Goal: Task Accomplishment & Management: Use online tool/utility

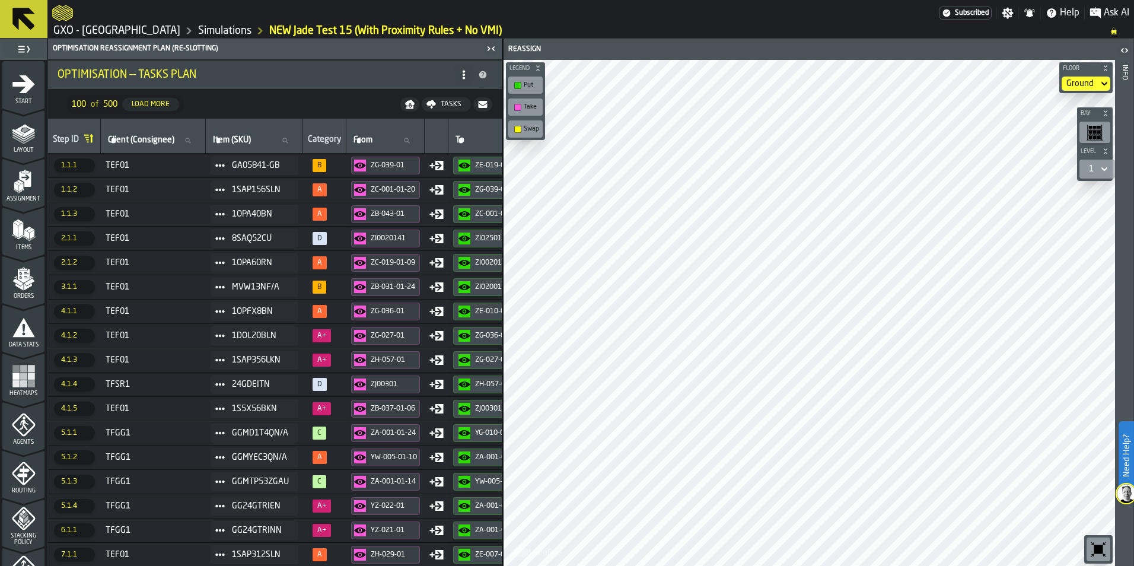
scroll to position [370, 0]
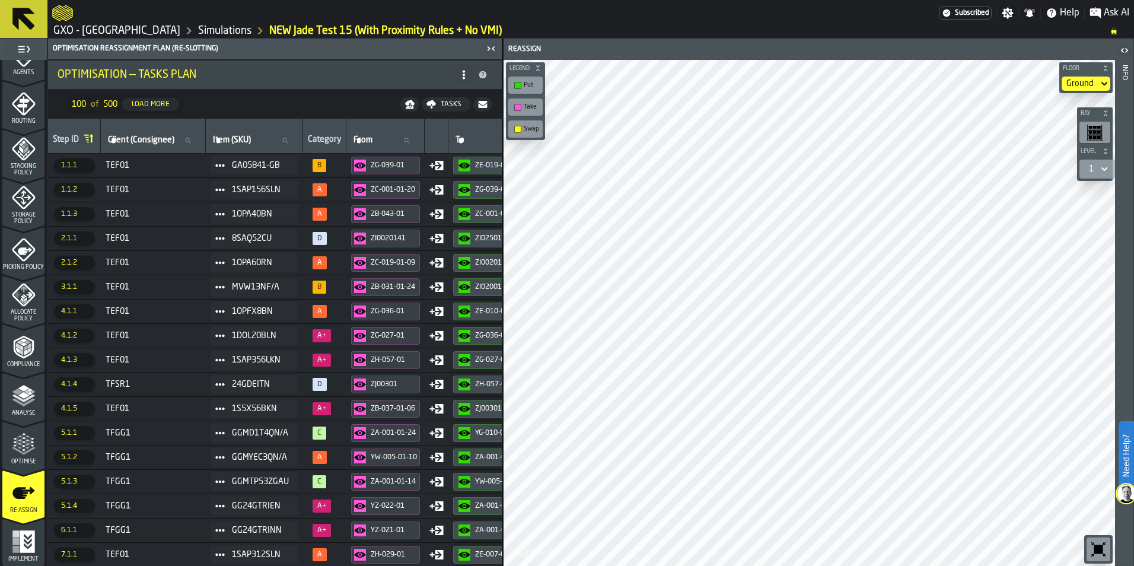
click at [212, 33] on link "Simulations" at bounding box center [224, 30] width 53 height 13
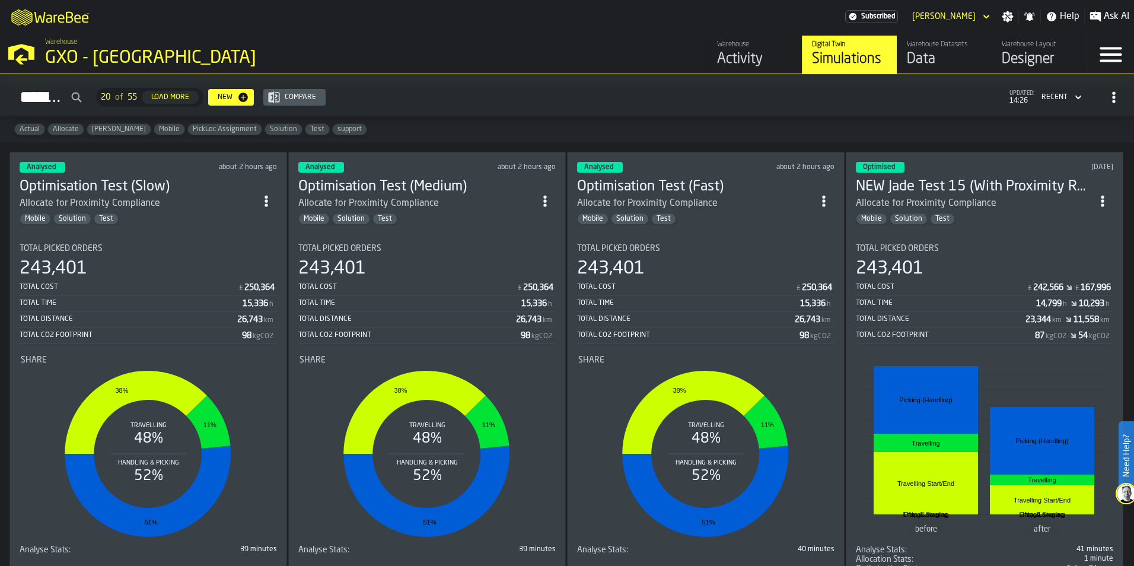
click at [684, 293] on div "Total Cost £ 250,364" at bounding box center [705, 288] width 257 height 15
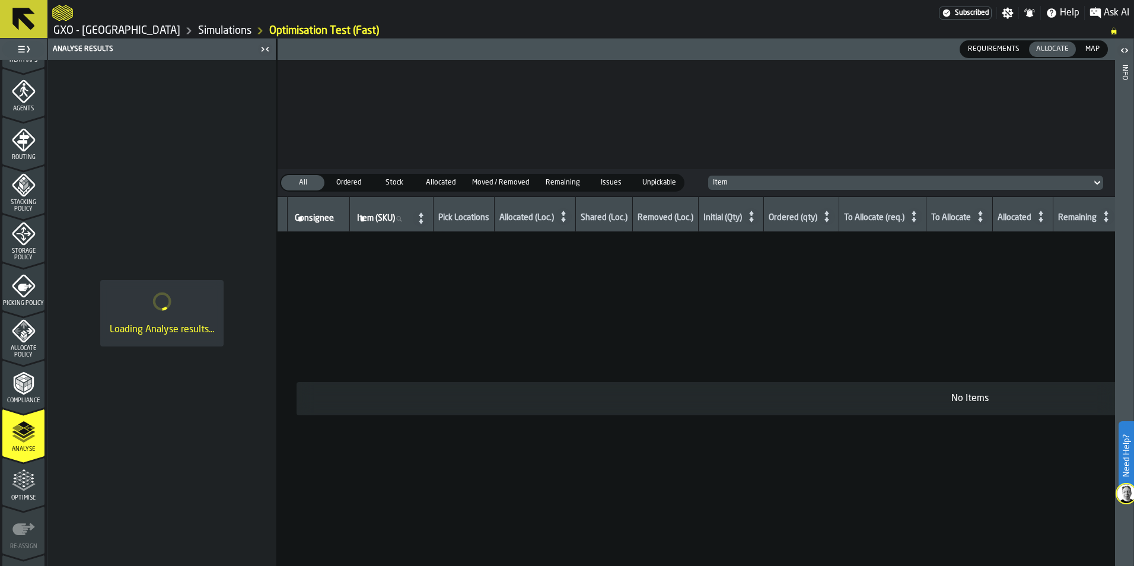
scroll to position [370, 0]
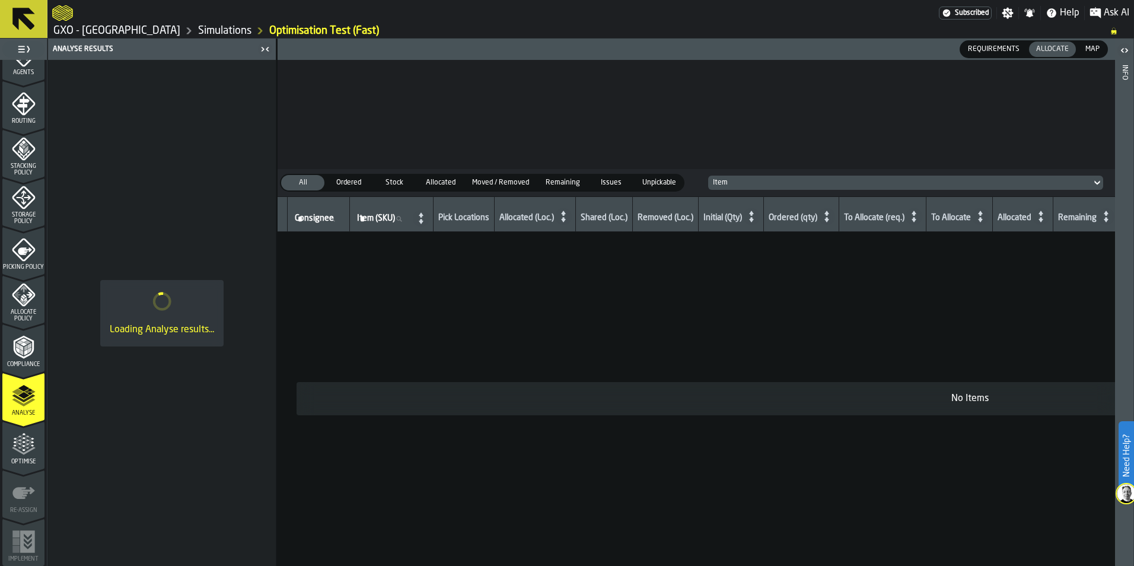
click at [17, 441] on icon "menu Optimise" at bounding box center [24, 445] width 24 height 24
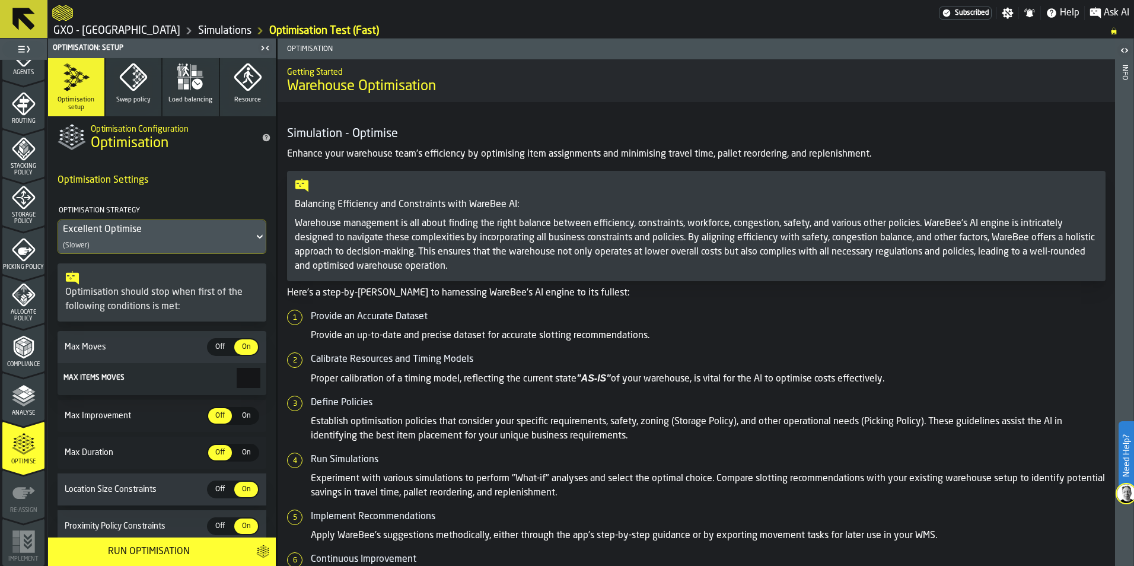
click at [237, 228] on div "Excellent Optimise" at bounding box center [156, 229] width 186 height 14
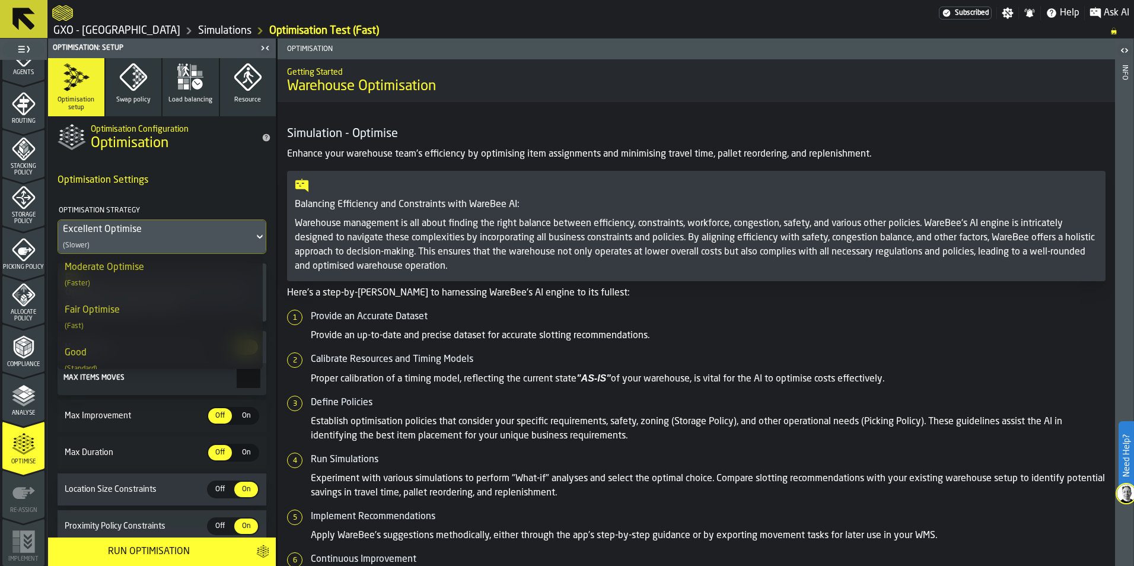
scroll to position [59, 0]
click at [169, 303] on div "Moderate Optimise (Faster)" at bounding box center [160, 302] width 191 height 28
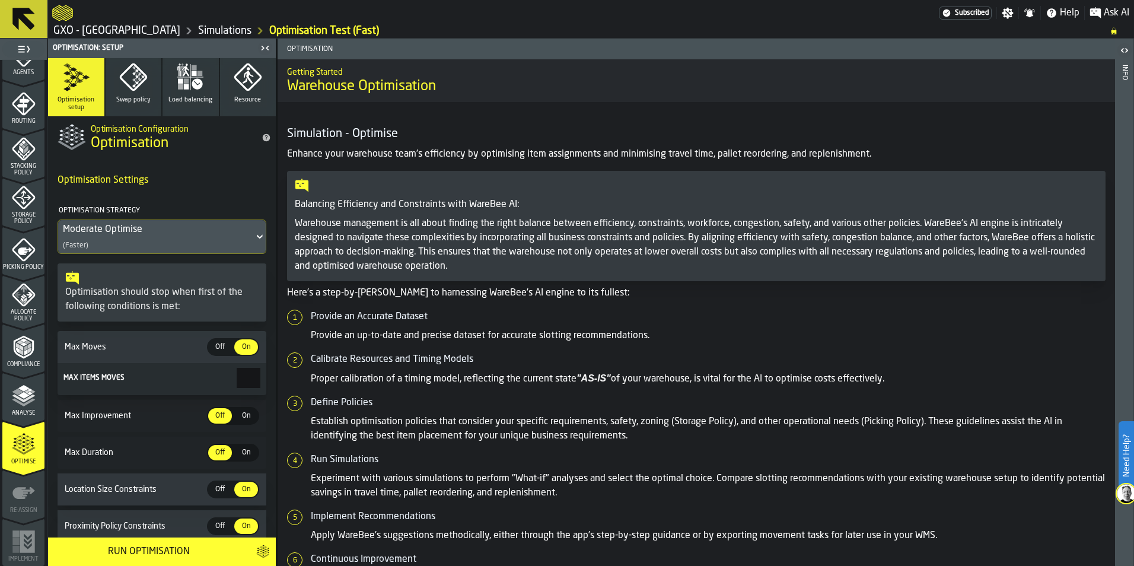
click at [152, 548] on div "Run Optimisation" at bounding box center [148, 552] width 187 height 14
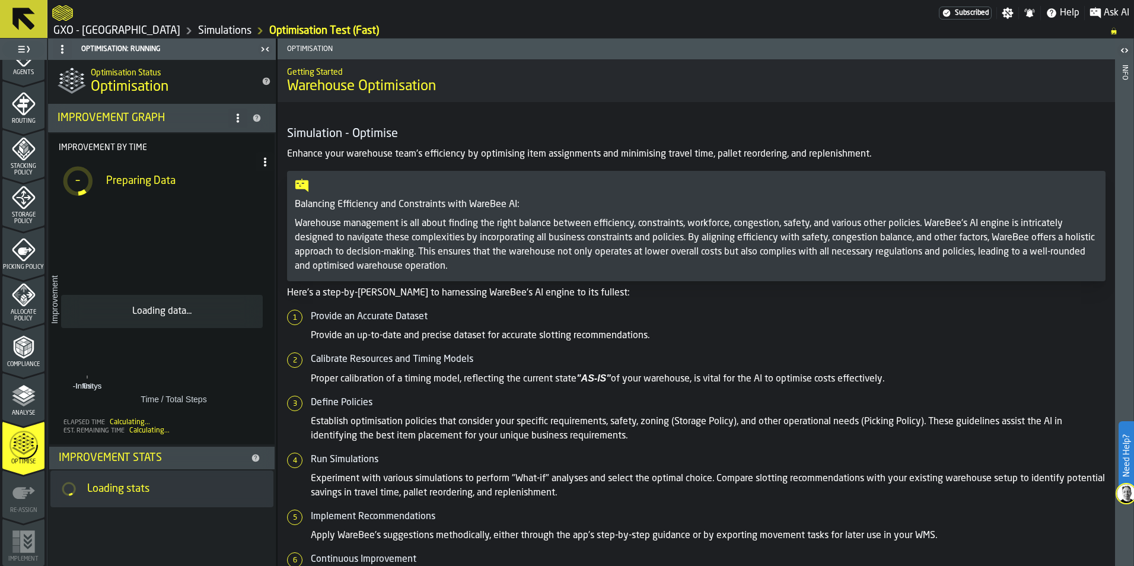
click at [198, 27] on link "Simulations" at bounding box center [224, 30] width 53 height 13
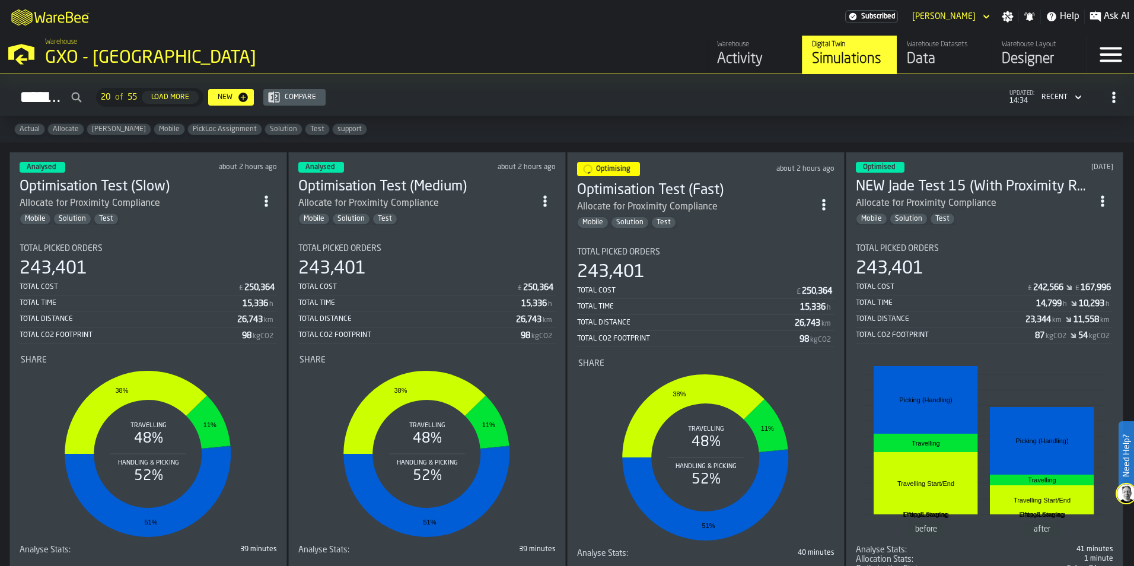
click at [420, 298] on div "Total Time 15,336 h" at bounding box center [426, 304] width 257 height 15
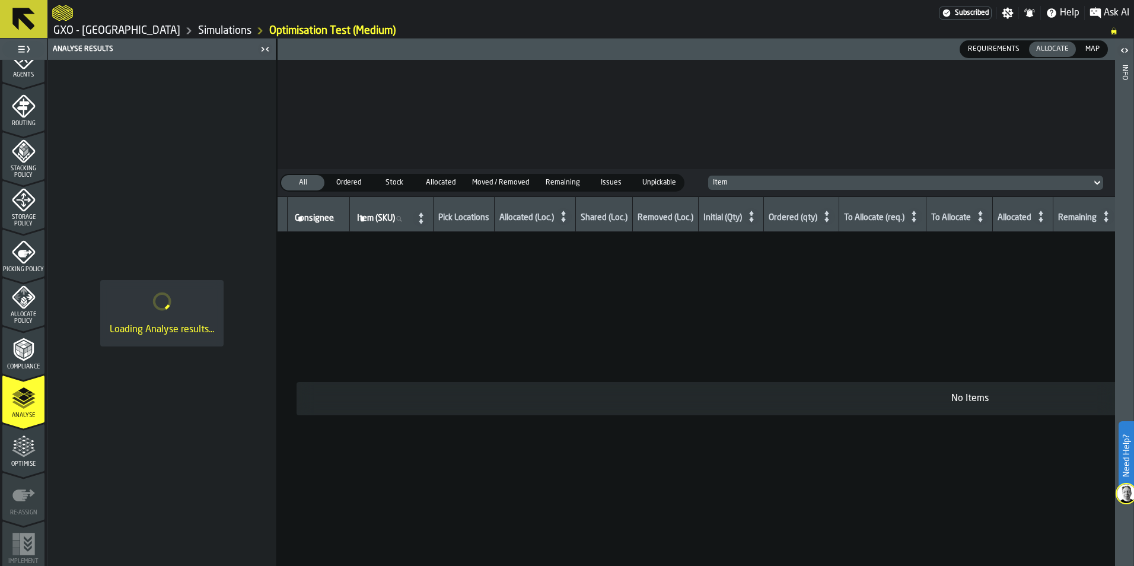
scroll to position [370, 0]
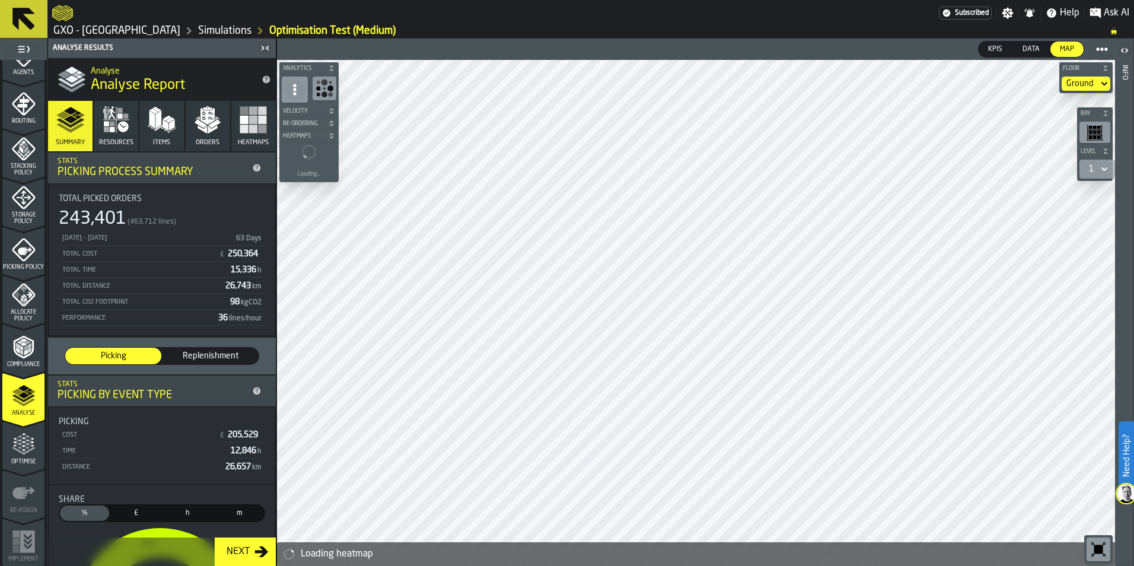
click at [26, 455] on icon "menu Optimise" at bounding box center [24, 445] width 24 height 24
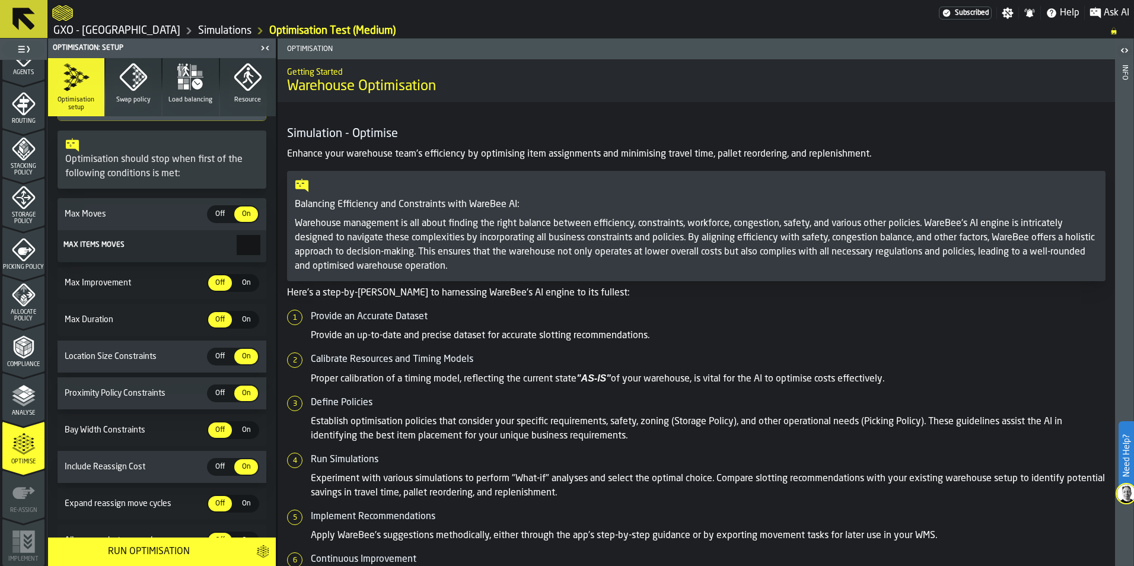
scroll to position [0, 0]
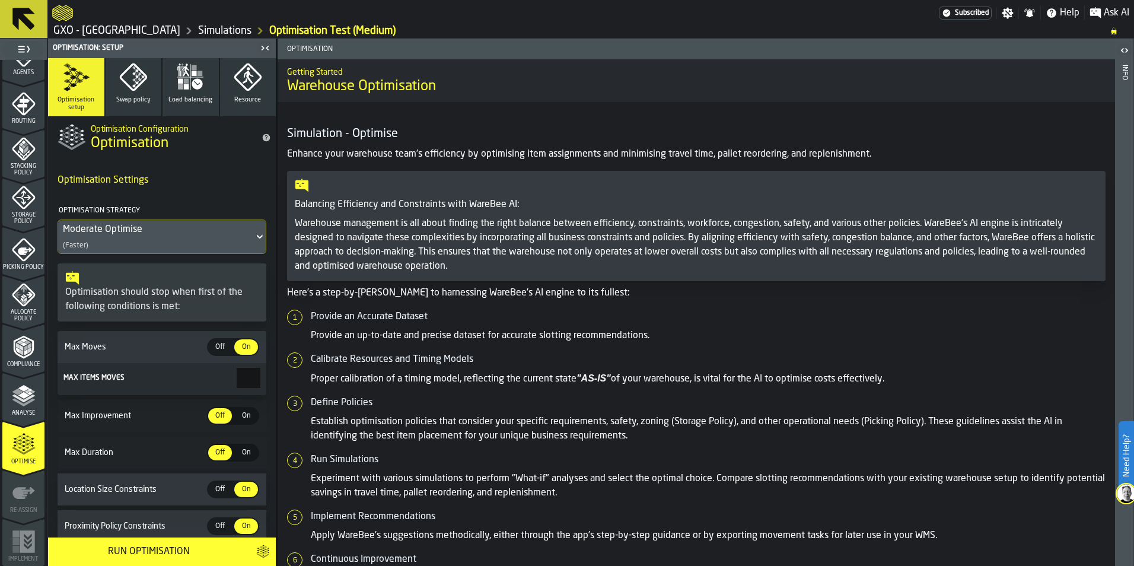
click at [167, 242] on div "Moderate Optimise (Faster)" at bounding box center [156, 236] width 196 height 33
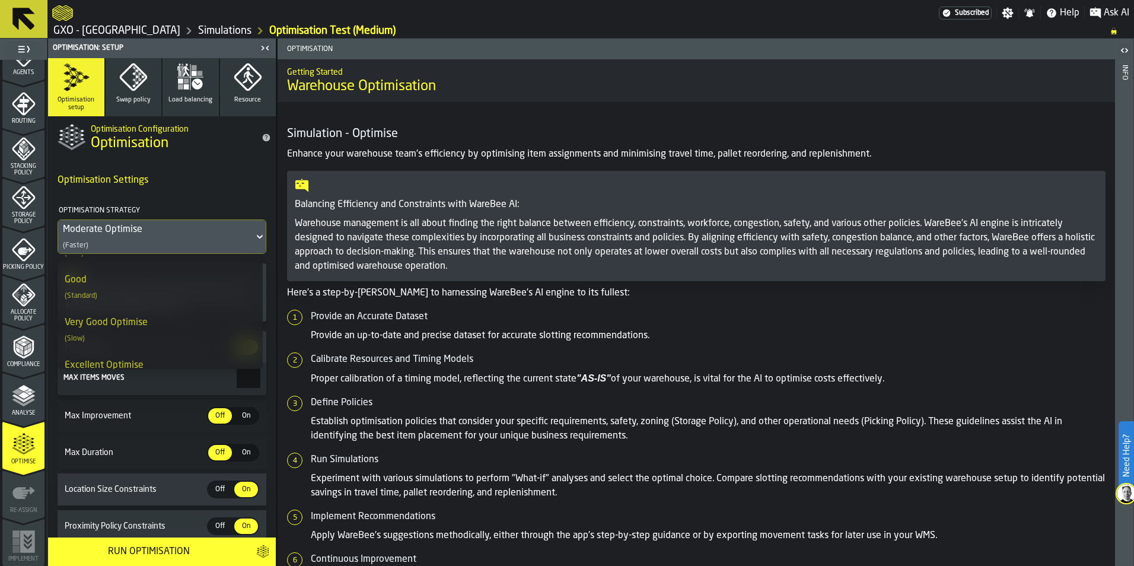
scroll to position [178, 0]
click at [163, 279] on div "Good (Standard)" at bounding box center [160, 269] width 191 height 28
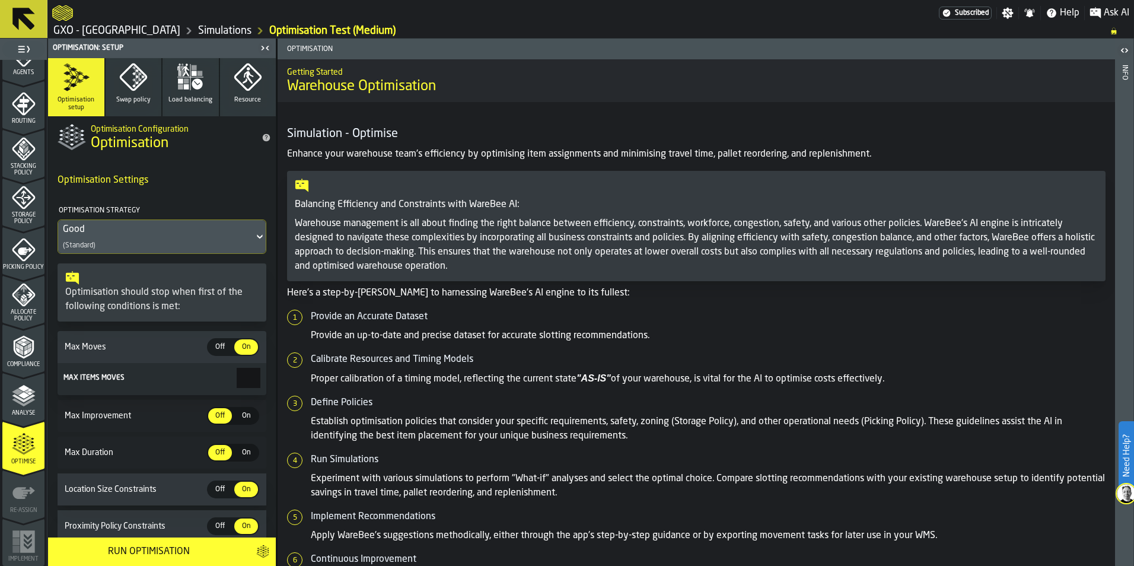
click at [146, 555] on div "Run Optimisation" at bounding box center [148, 552] width 187 height 14
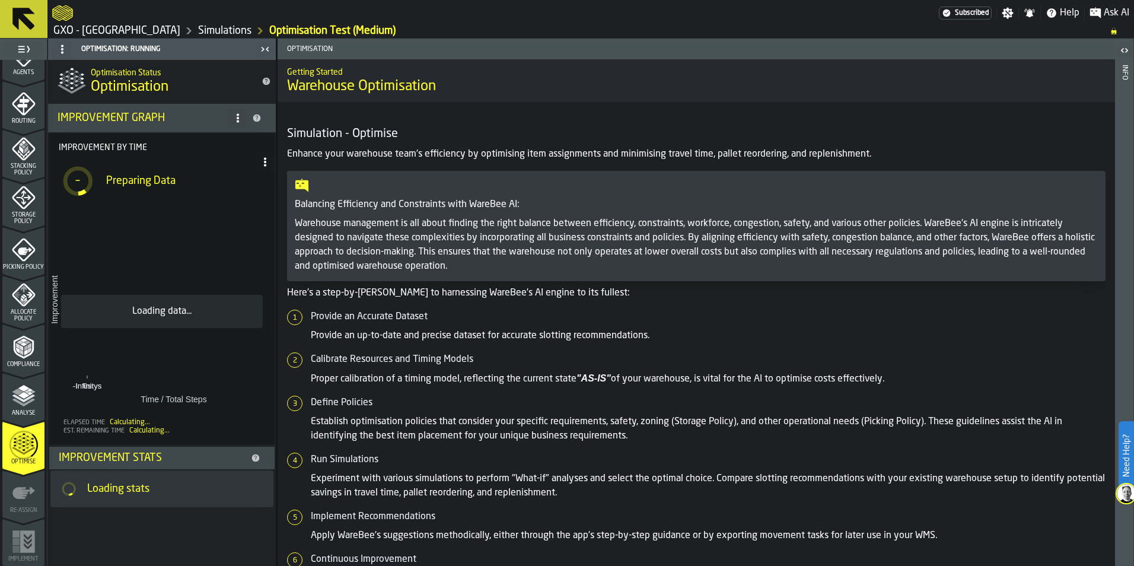
click at [206, 22] on div at bounding box center [495, 12] width 887 height 21
click at [208, 30] on link "Simulations" at bounding box center [224, 30] width 53 height 13
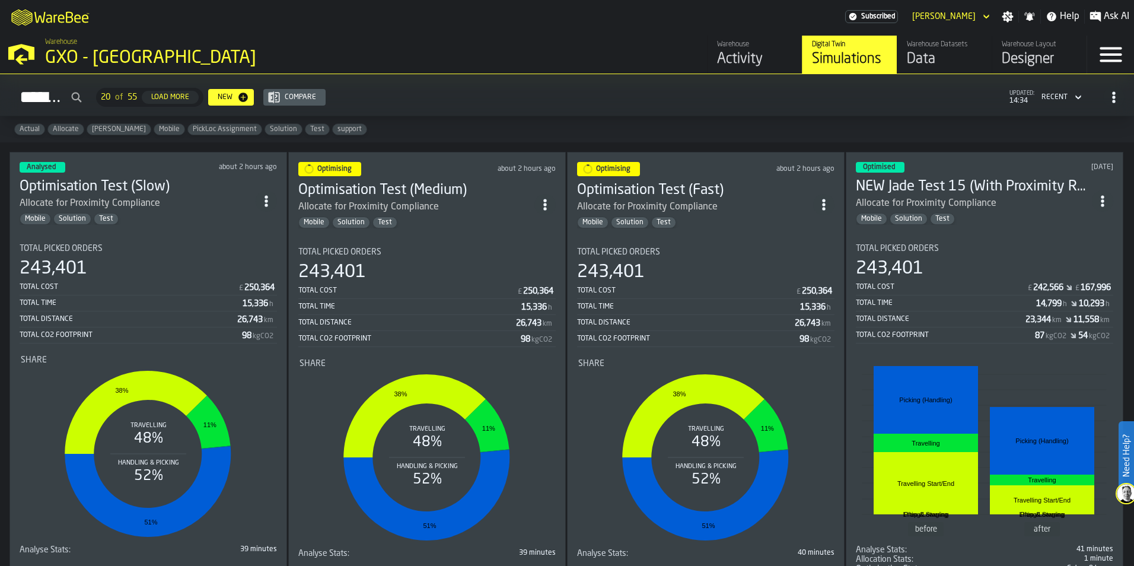
click at [193, 256] on div "Total Picked Orders 243,401 Total Cost £ 250,364 Total Time 15,336 h Total Dist…" at bounding box center [148, 294] width 257 height 100
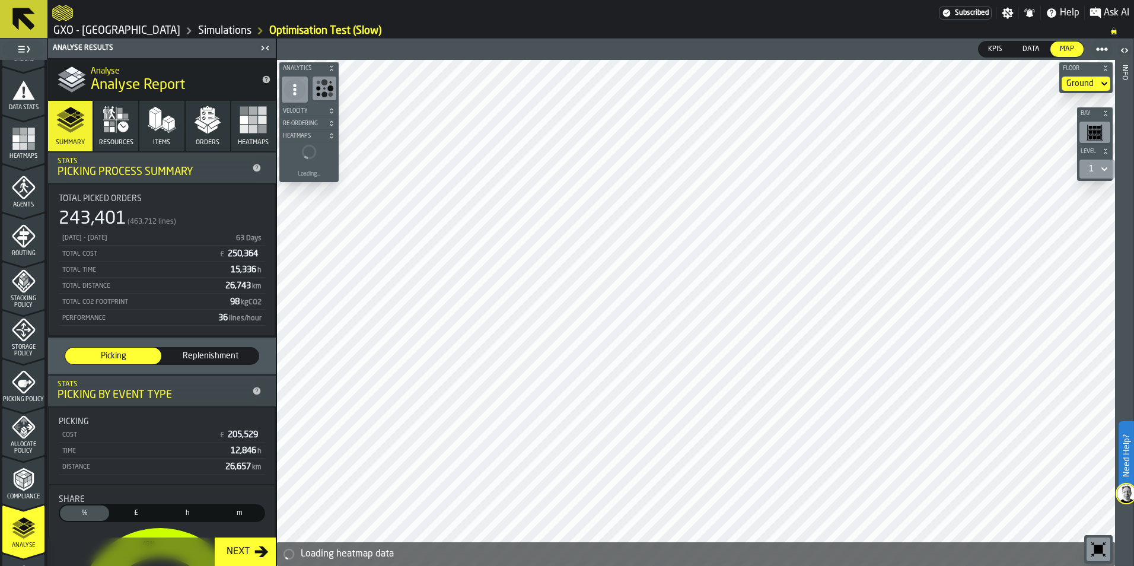
scroll to position [370, 0]
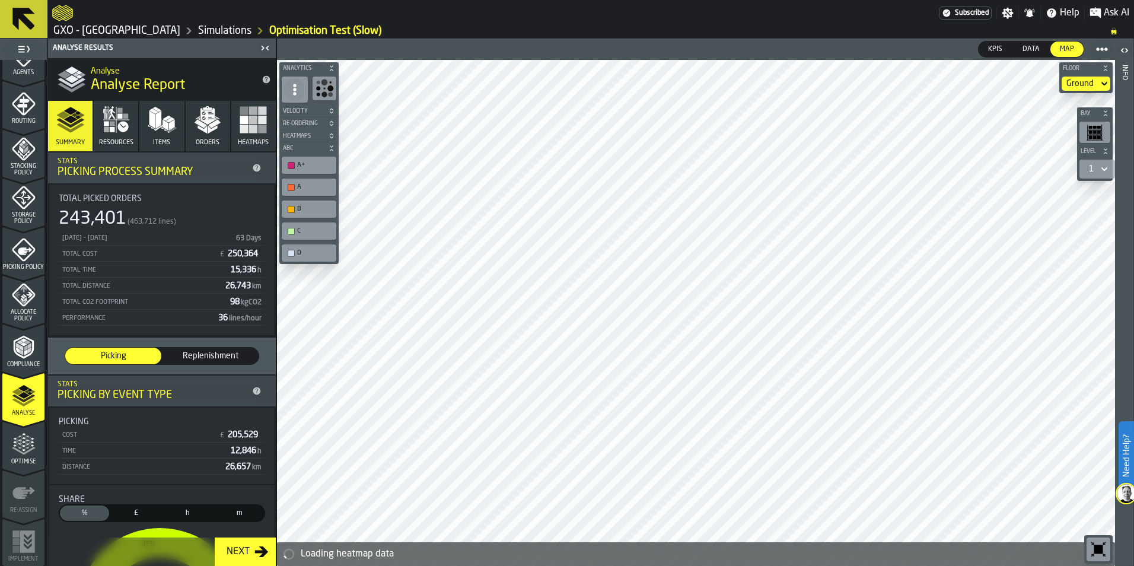
click at [23, 460] on span "Optimise" at bounding box center [23, 462] width 42 height 7
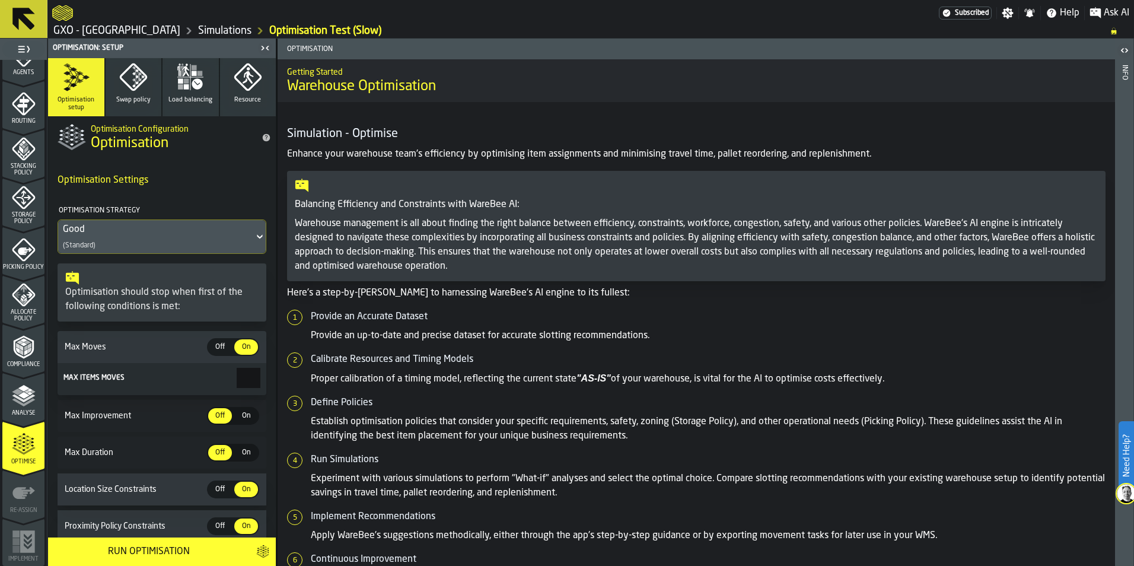
click at [133, 243] on div "Good (Standard)" at bounding box center [156, 236] width 196 height 33
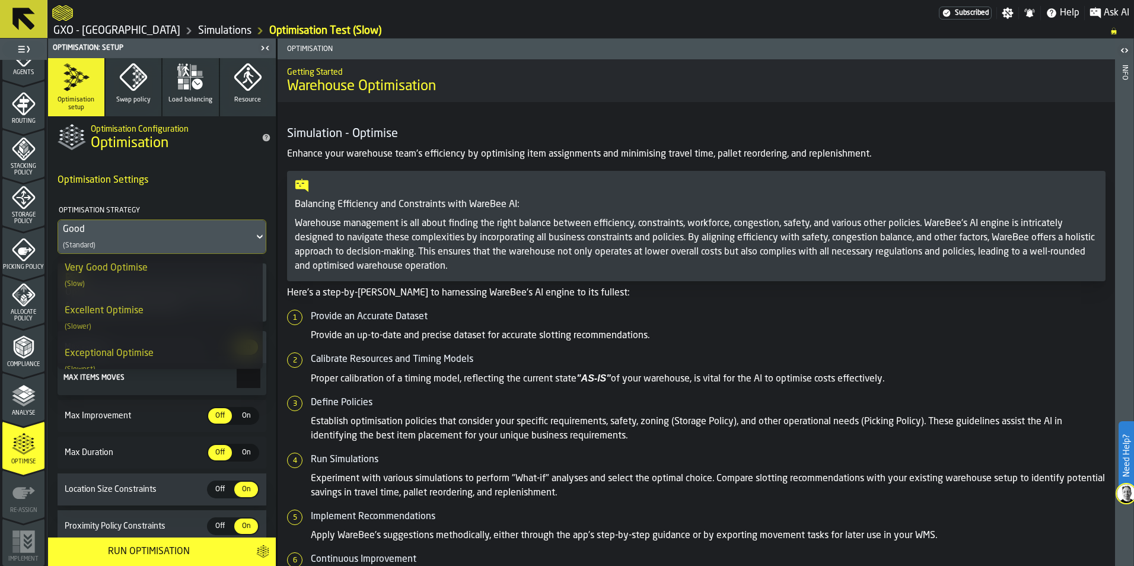
scroll to position [233, 0]
click at [168, 306] on div "Excellent Optimise (Slower)" at bounding box center [160, 305] width 191 height 28
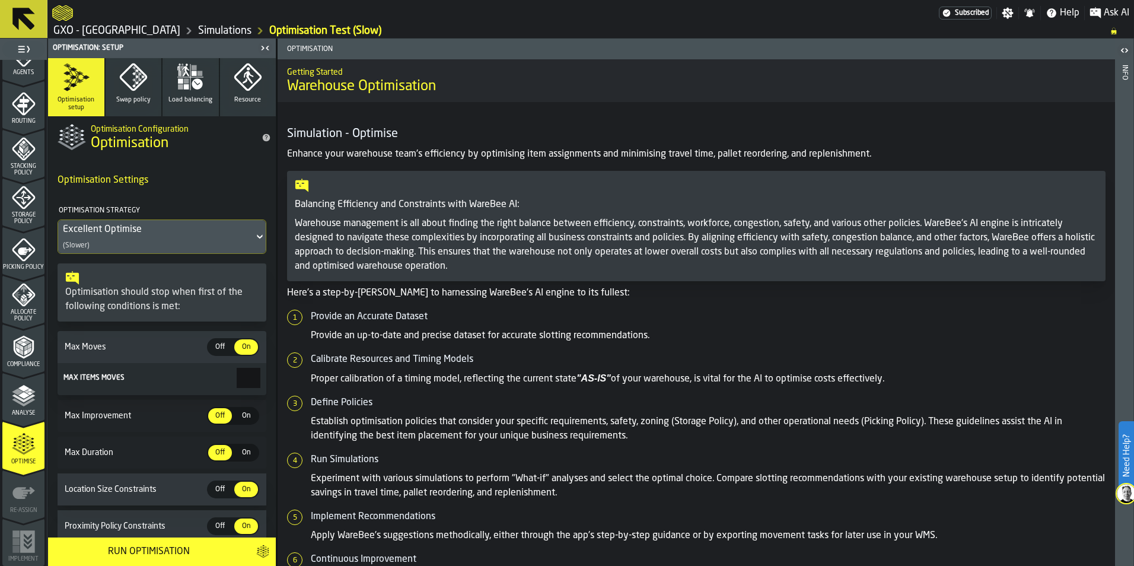
click at [154, 546] on div "Run Optimisation" at bounding box center [148, 552] width 187 height 14
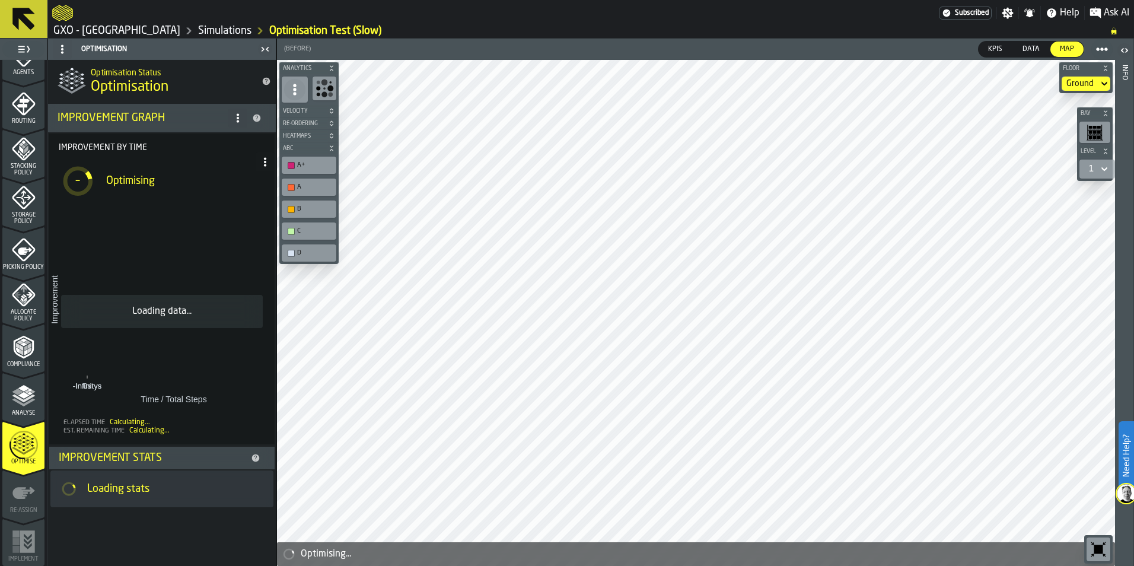
click at [207, 35] on link "Simulations" at bounding box center [224, 30] width 53 height 13
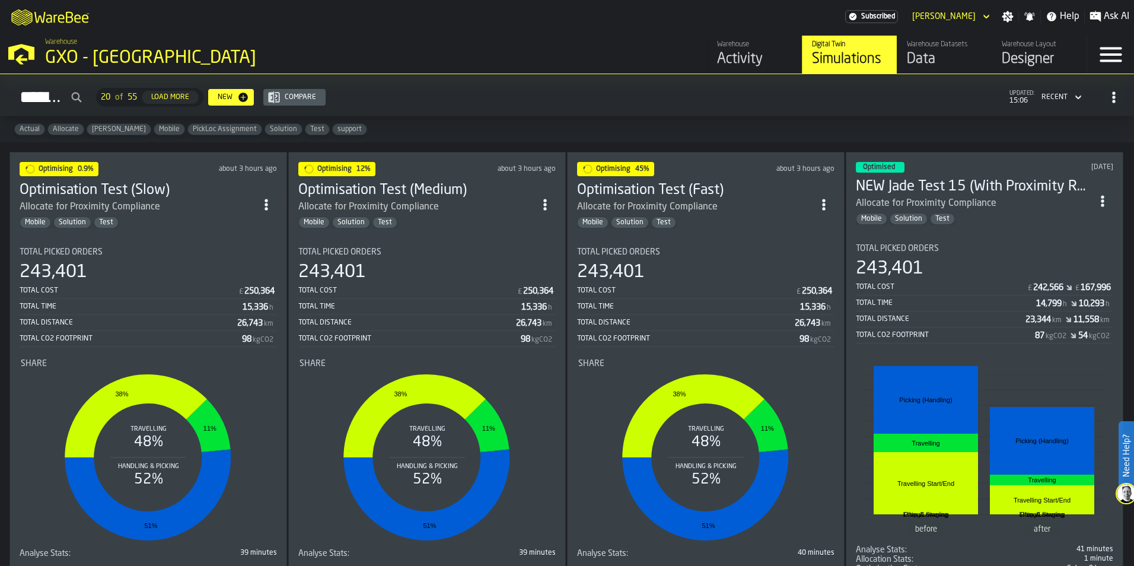
click at [698, 268] on div "243,401" at bounding box center [705, 272] width 257 height 21
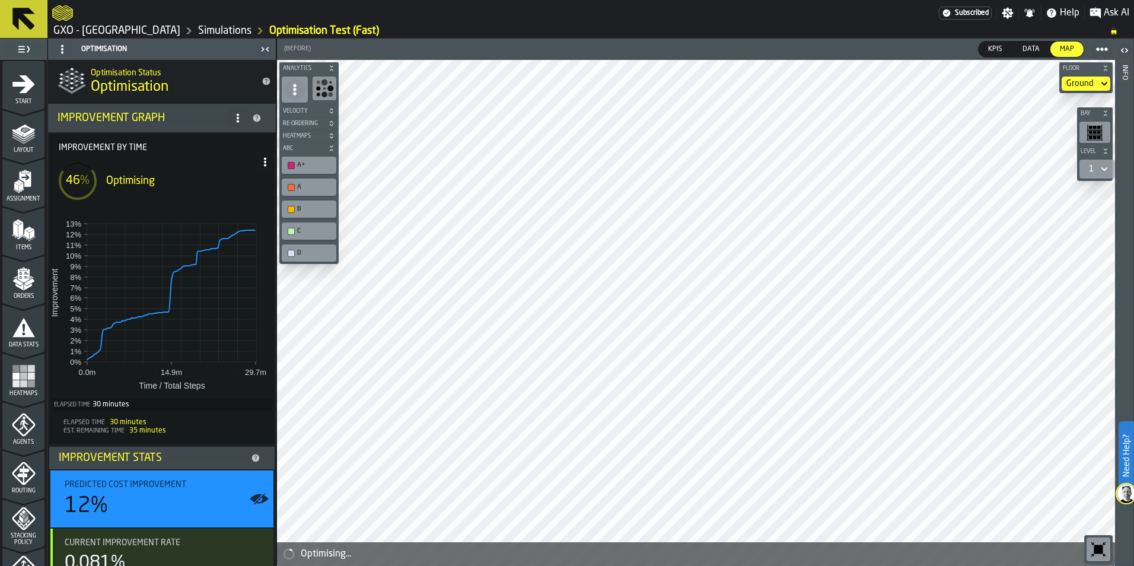
click at [218, 27] on link "Simulations" at bounding box center [224, 30] width 53 height 13
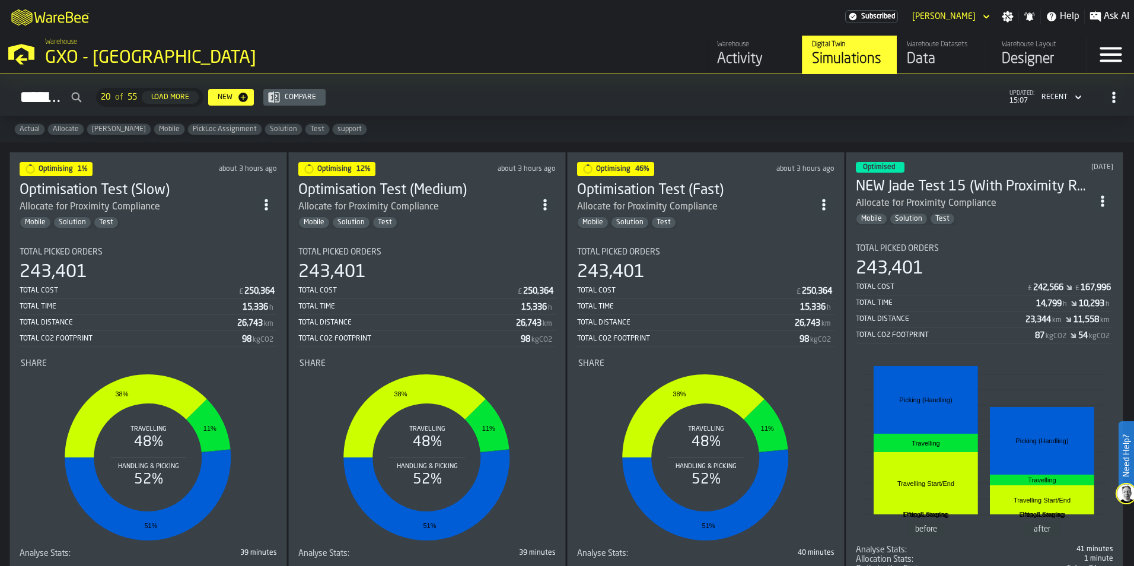
click at [478, 305] on div "Total Time" at bounding box center [409, 307] width 223 height 8
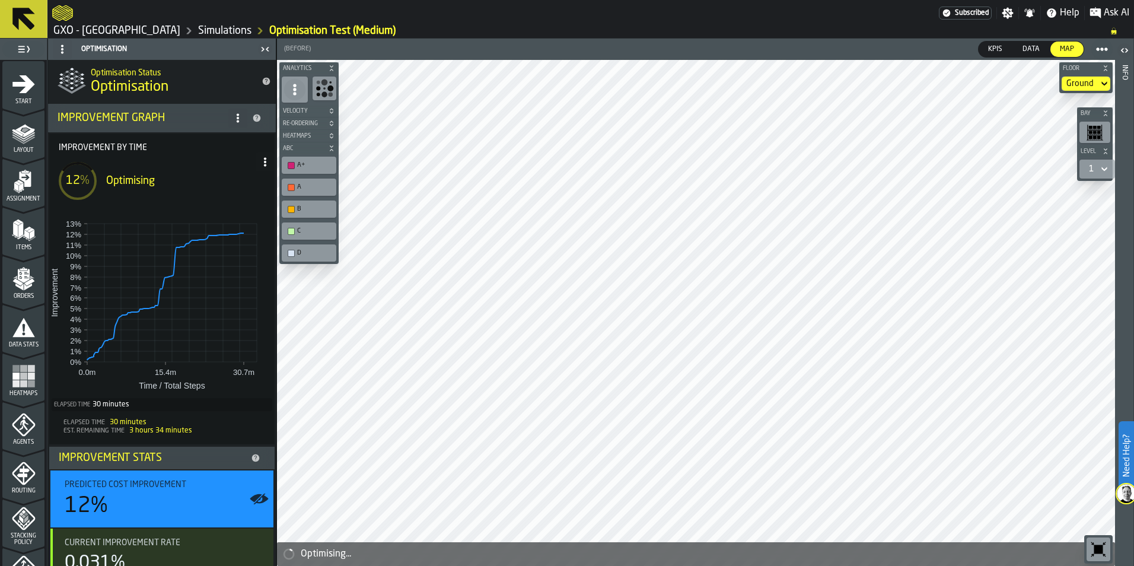
click at [198, 33] on link "Simulations" at bounding box center [224, 30] width 53 height 13
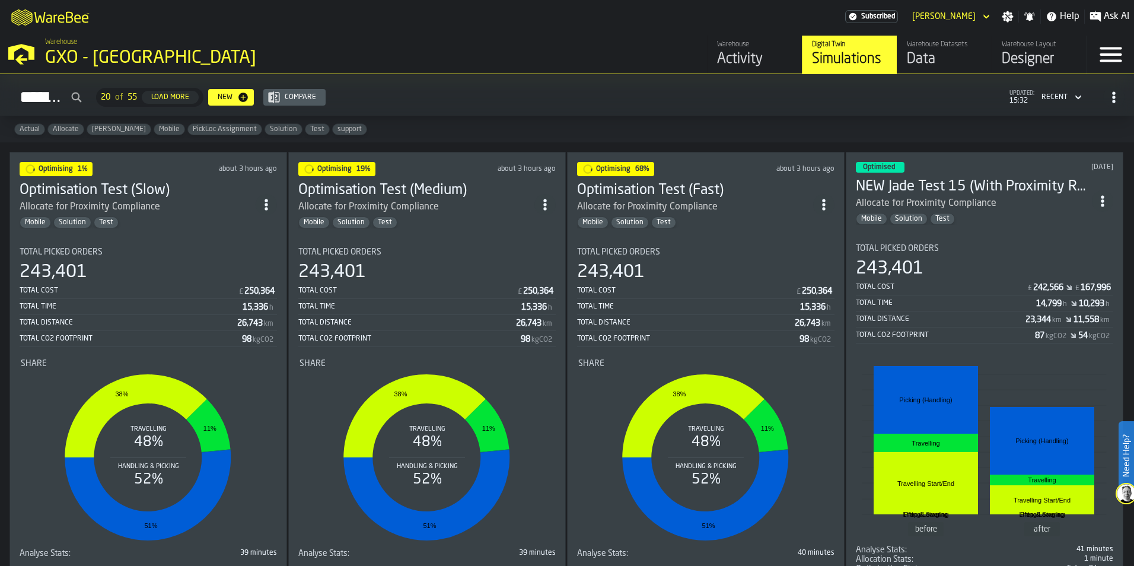
click at [1108, 17] on span "Ask AI" at bounding box center [1117, 16] width 26 height 14
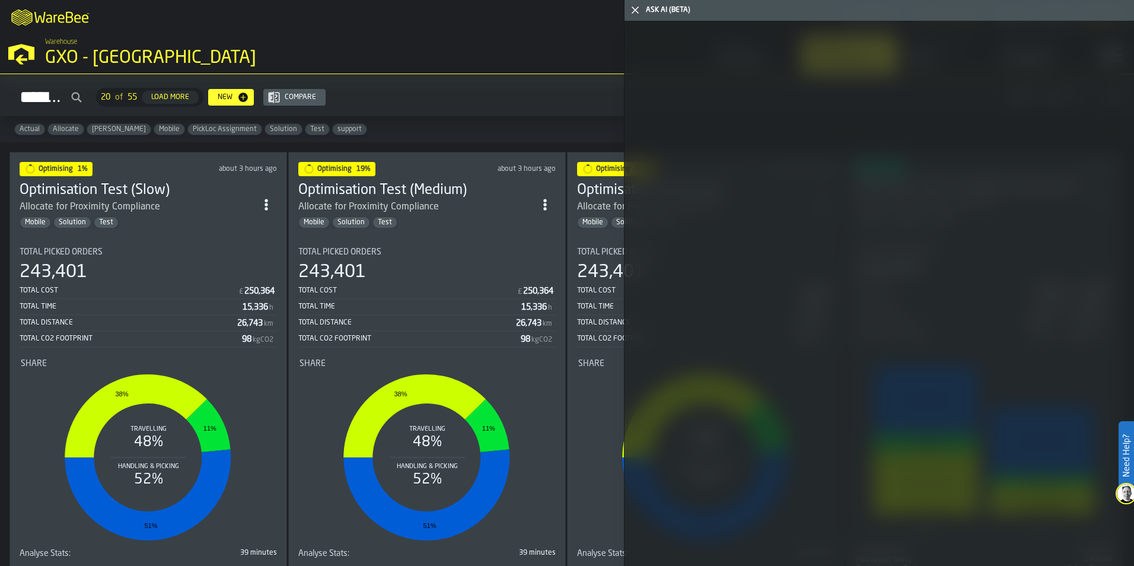
click at [638, 15] on icon "button-toggle-Close me" at bounding box center [635, 10] width 14 height 14
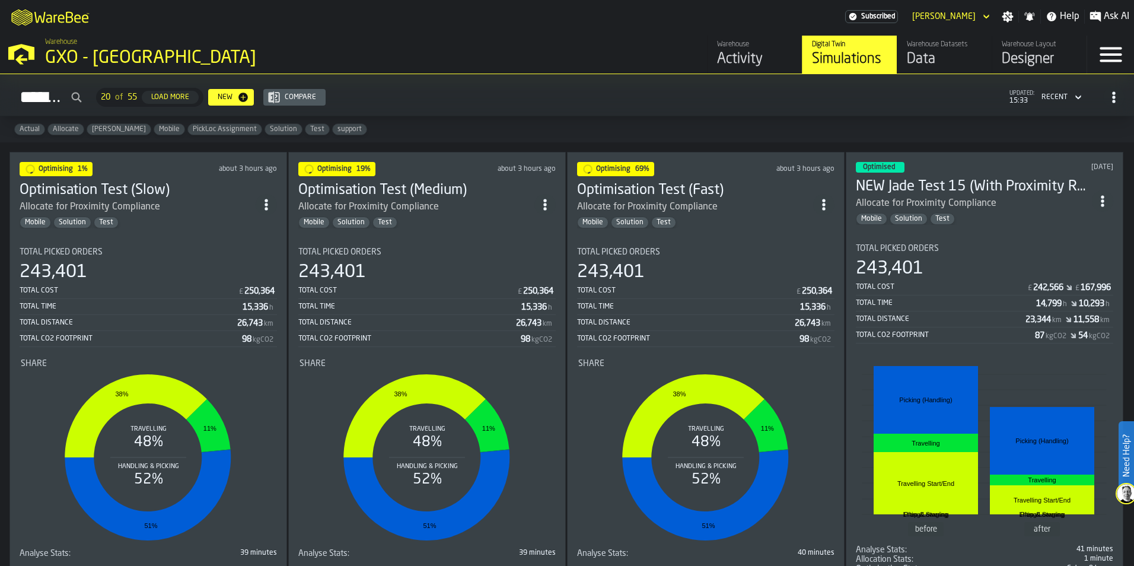
click at [1093, 12] on icon "button-toggle-Ask AI" at bounding box center [1096, 16] width 11 height 11
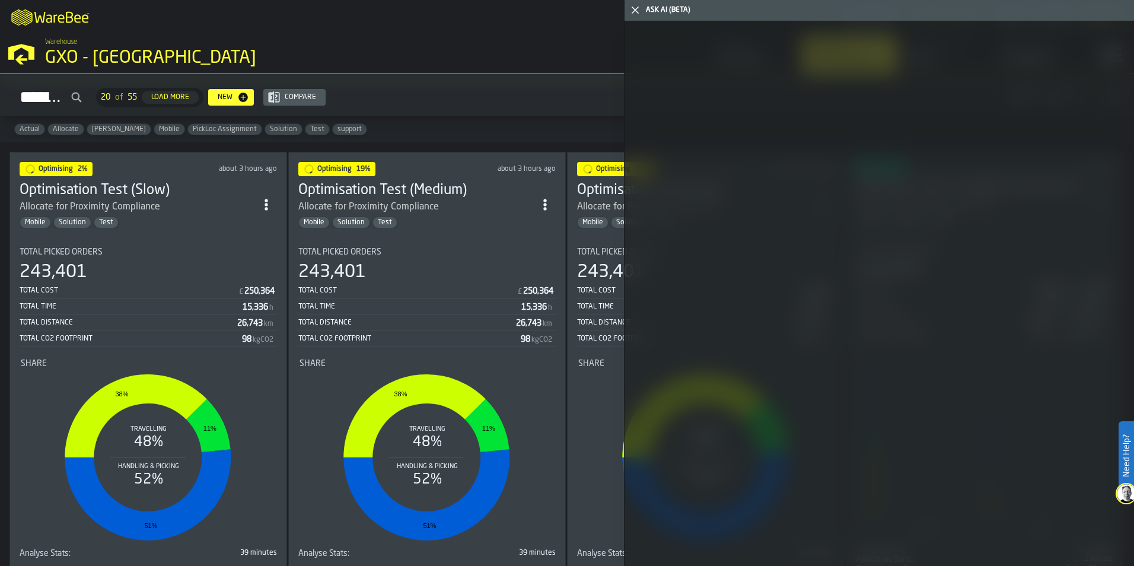
click at [634, 11] on polygon "button-toggle-Close me" at bounding box center [635, 11] width 8 height 8
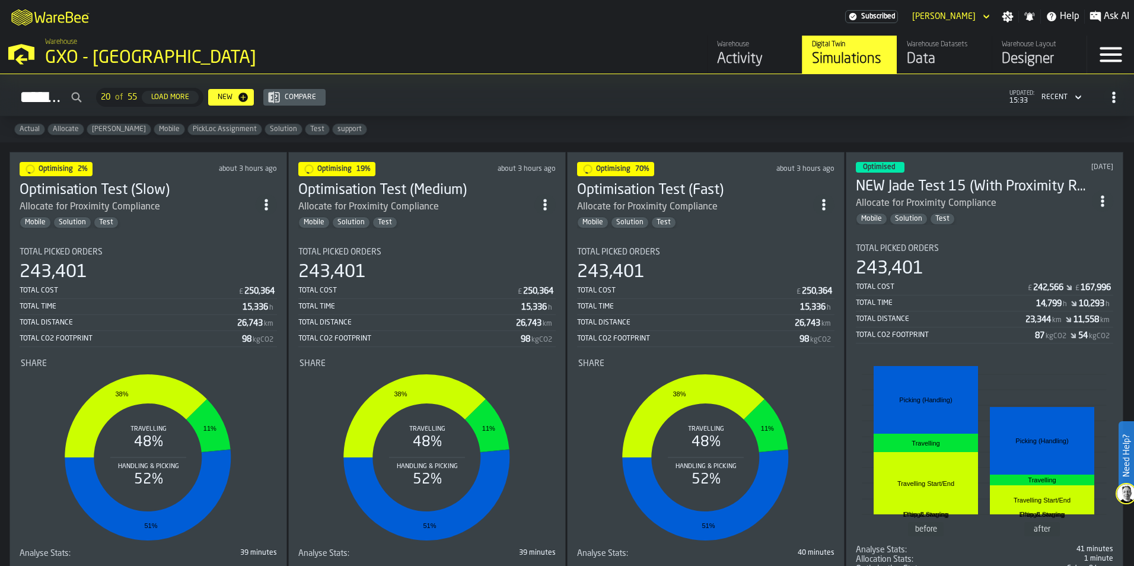
click at [1108, 18] on span "Ask AI" at bounding box center [1117, 16] width 26 height 14
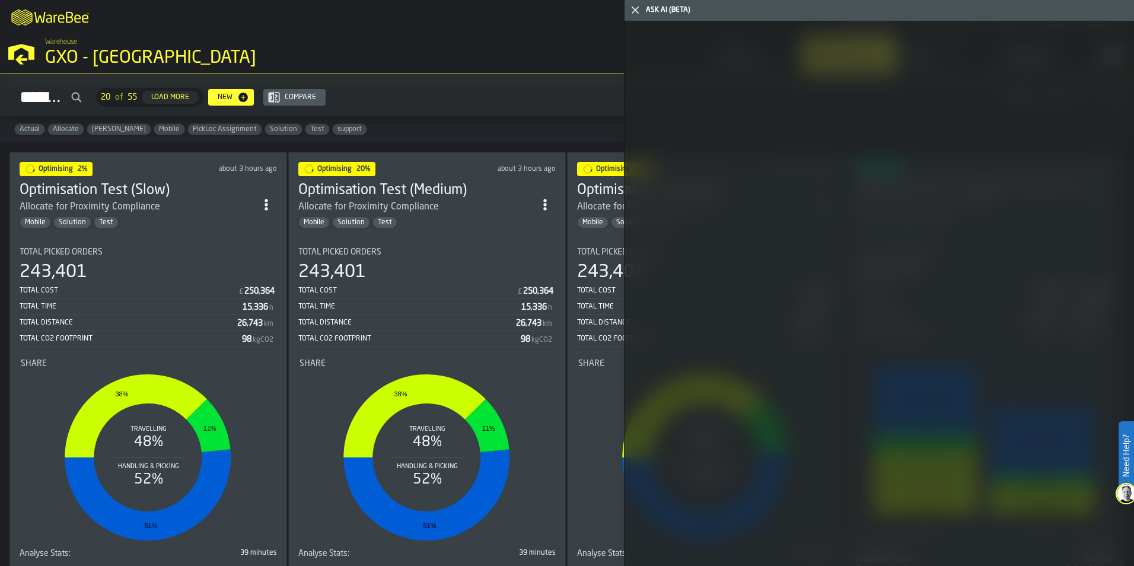
click at [634, 15] on icon "button-toggle-Close me" at bounding box center [635, 10] width 14 height 14
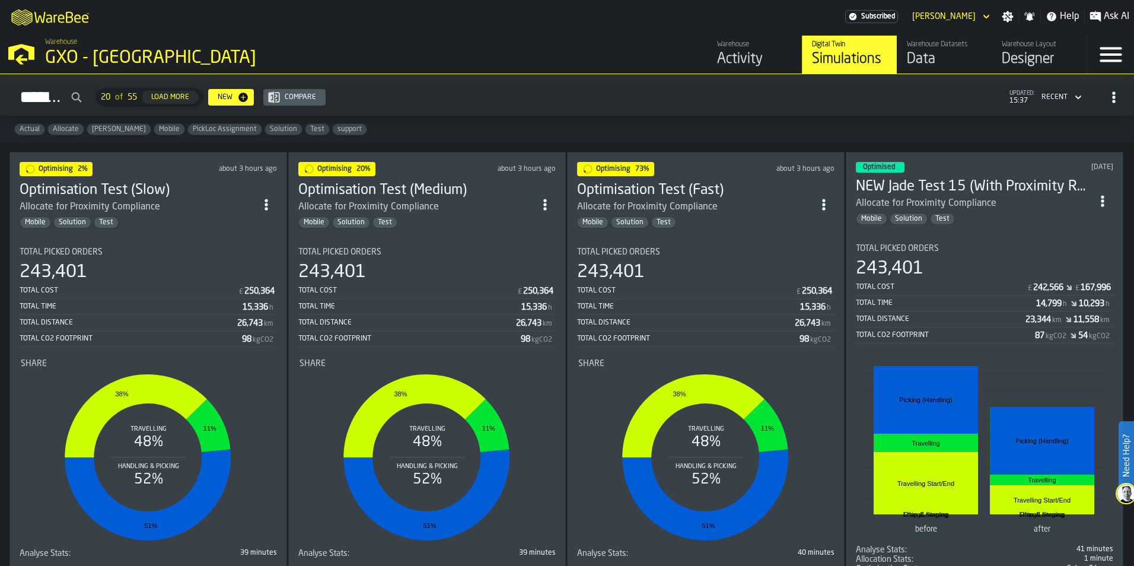
click at [712, 234] on div "Optimising 73% about 3 hours ago Optimisation Test (Fast) Allocate for Proximit…" at bounding box center [706, 368] width 278 height 432
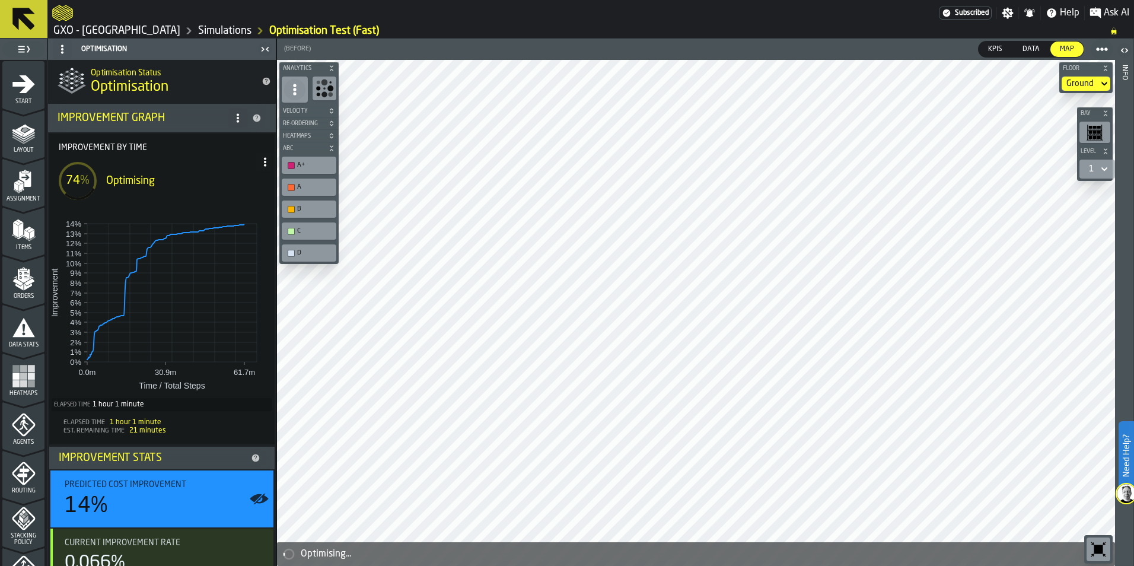
click at [206, 34] on link "Simulations" at bounding box center [224, 30] width 53 height 13
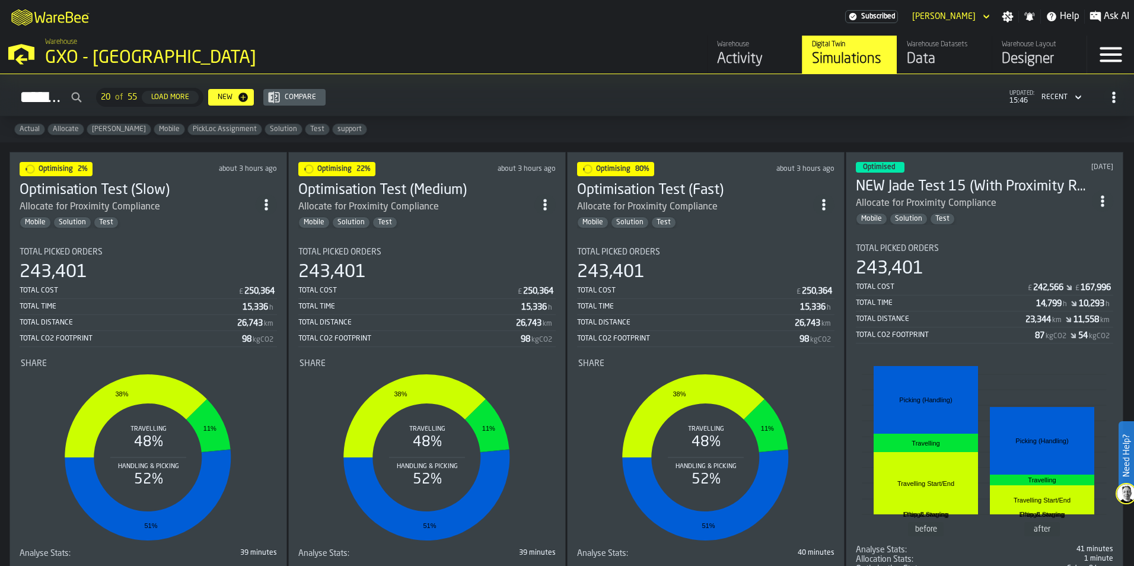
click at [453, 304] on div "Total Time" at bounding box center [409, 307] width 223 height 8
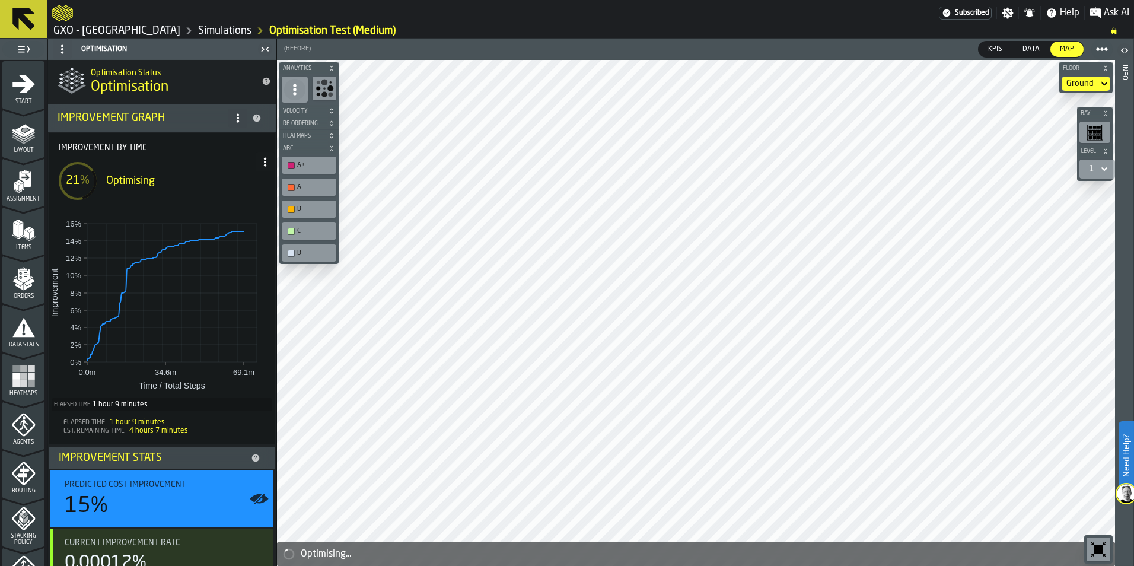
click at [198, 31] on link "Simulations" at bounding box center [224, 30] width 53 height 13
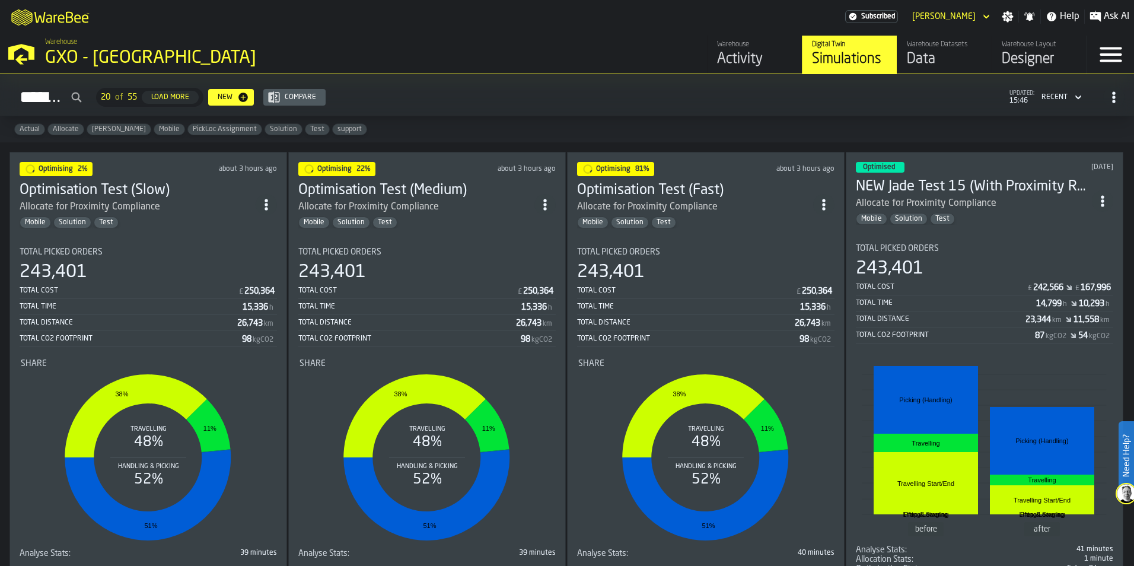
click at [211, 288] on div "Total Cost" at bounding box center [129, 291] width 218 height 8
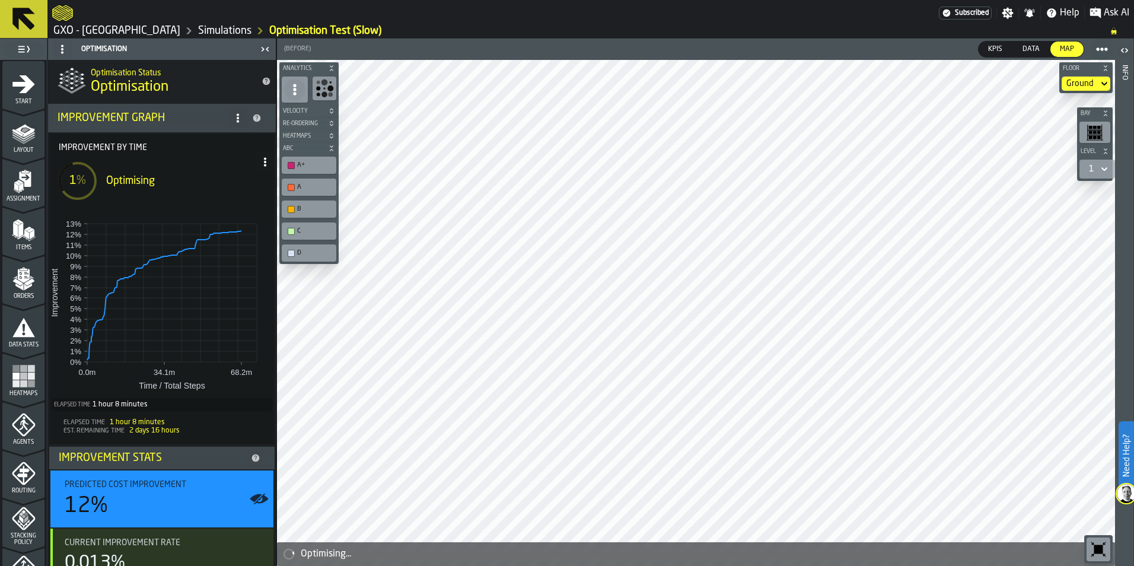
click at [198, 31] on link "Simulations" at bounding box center [224, 30] width 53 height 13
